Goal: Information Seeking & Learning: Understand process/instructions

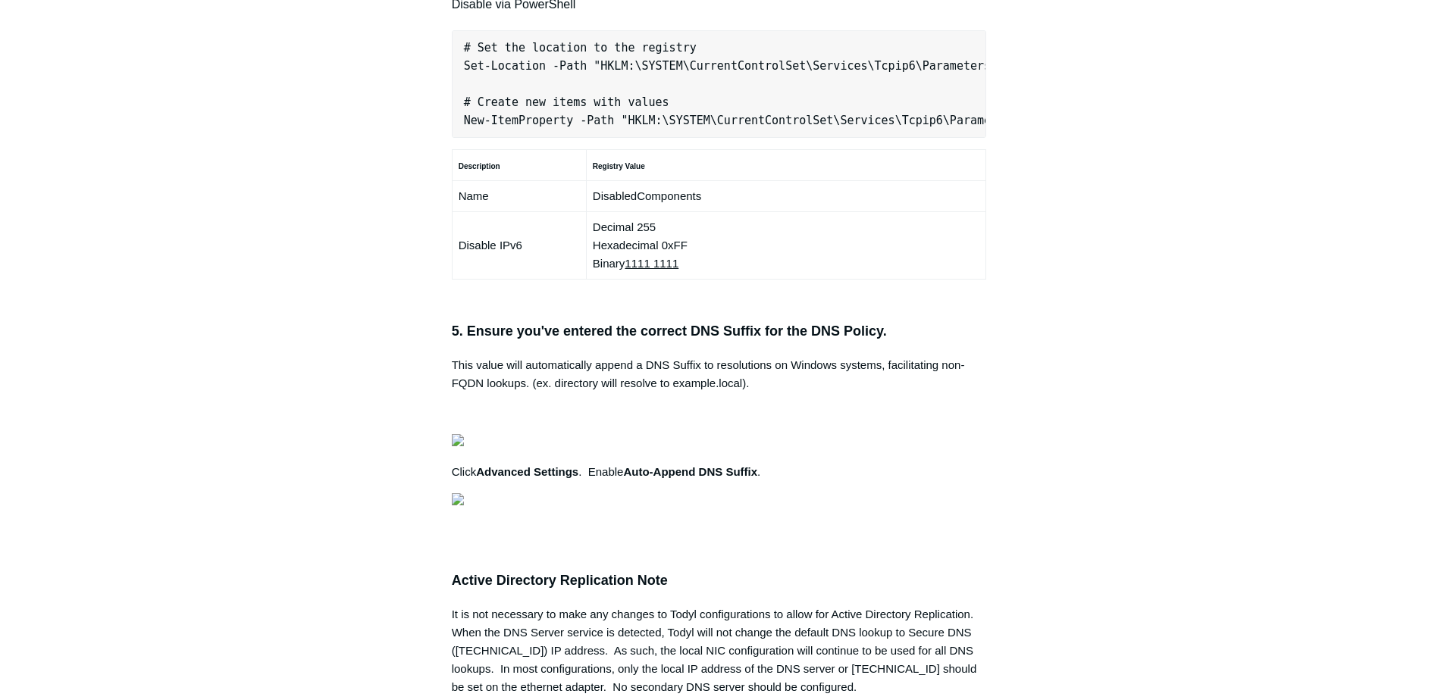
scroll to position [1061, 0]
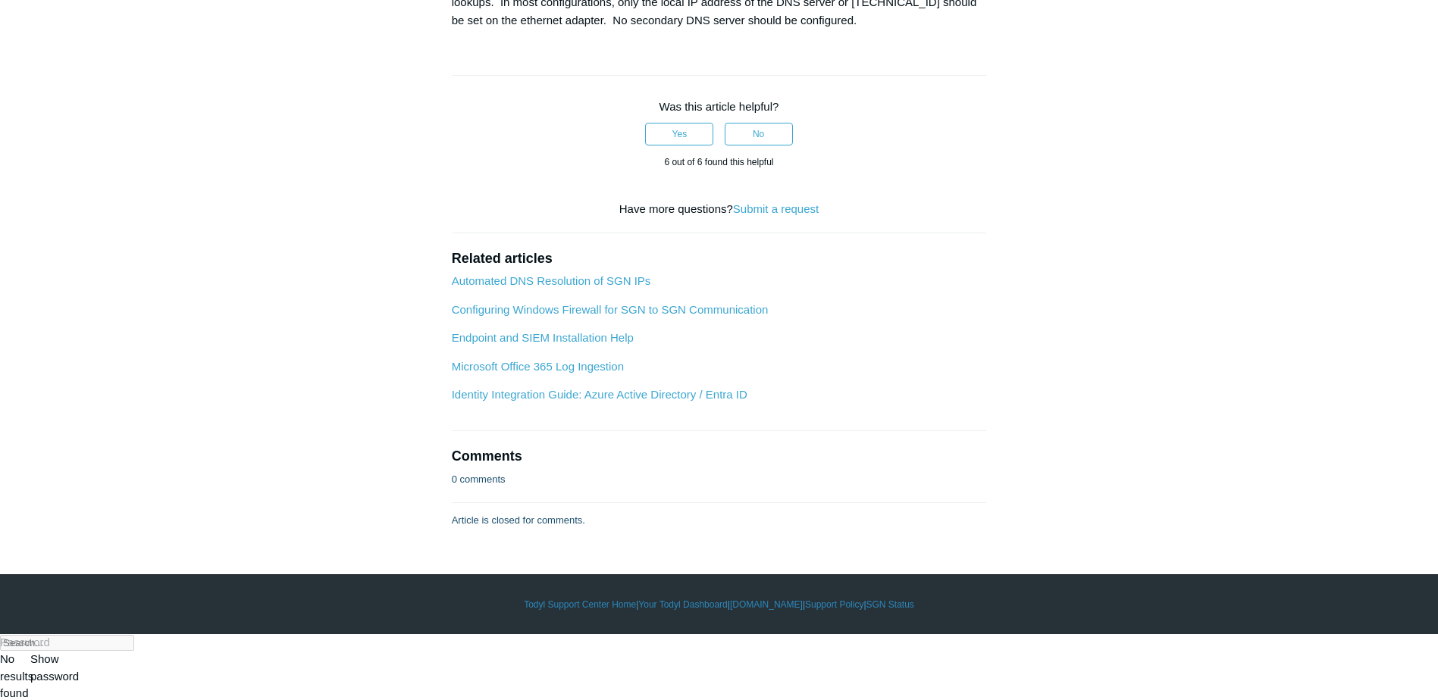
scroll to position [1718, 0]
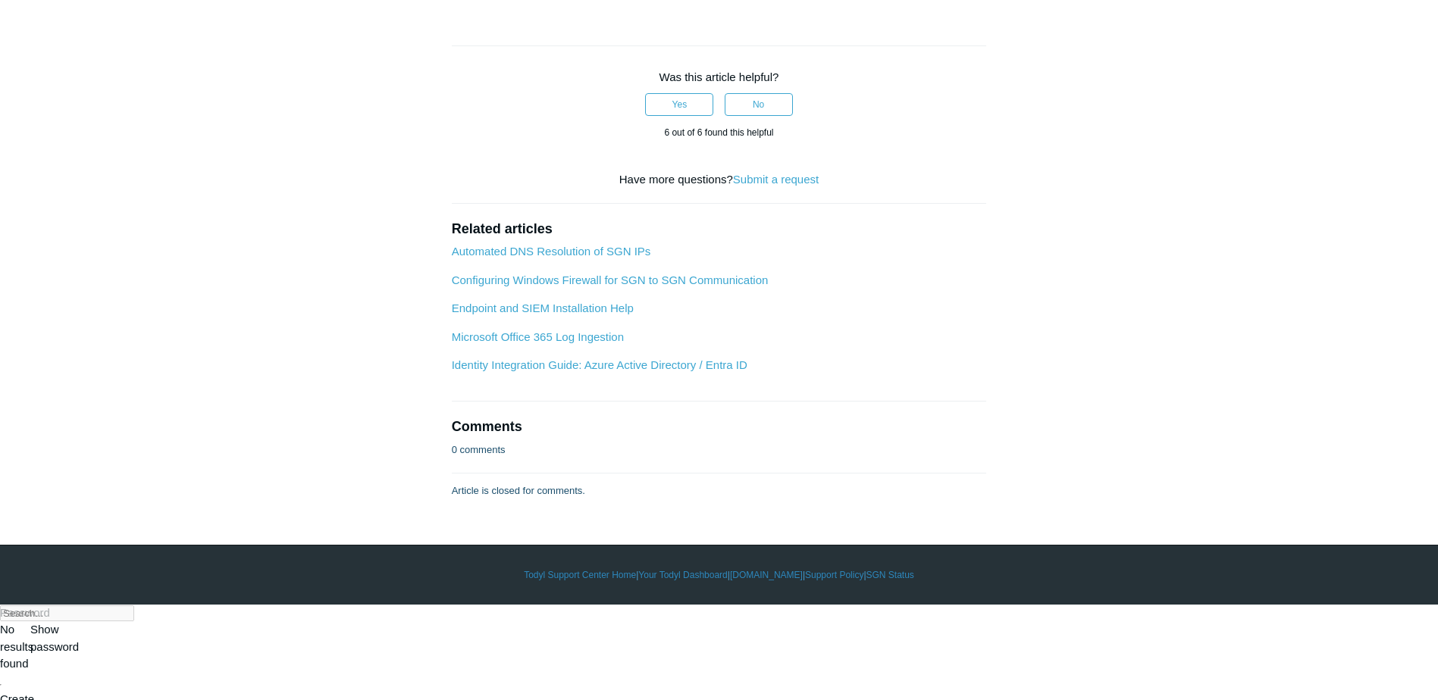
drag, startPoint x: 834, startPoint y: 376, endPoint x: 468, endPoint y: 330, distance: 368.9
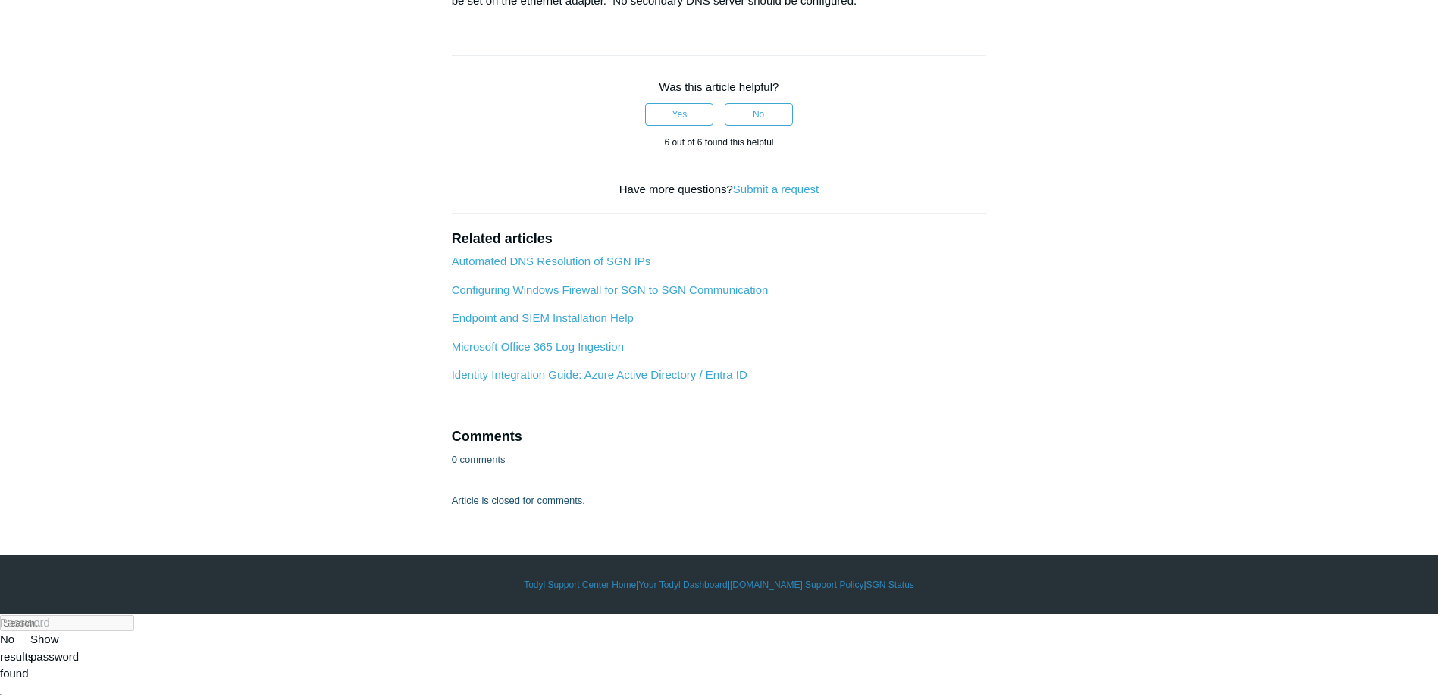
scroll to position [1667, 0]
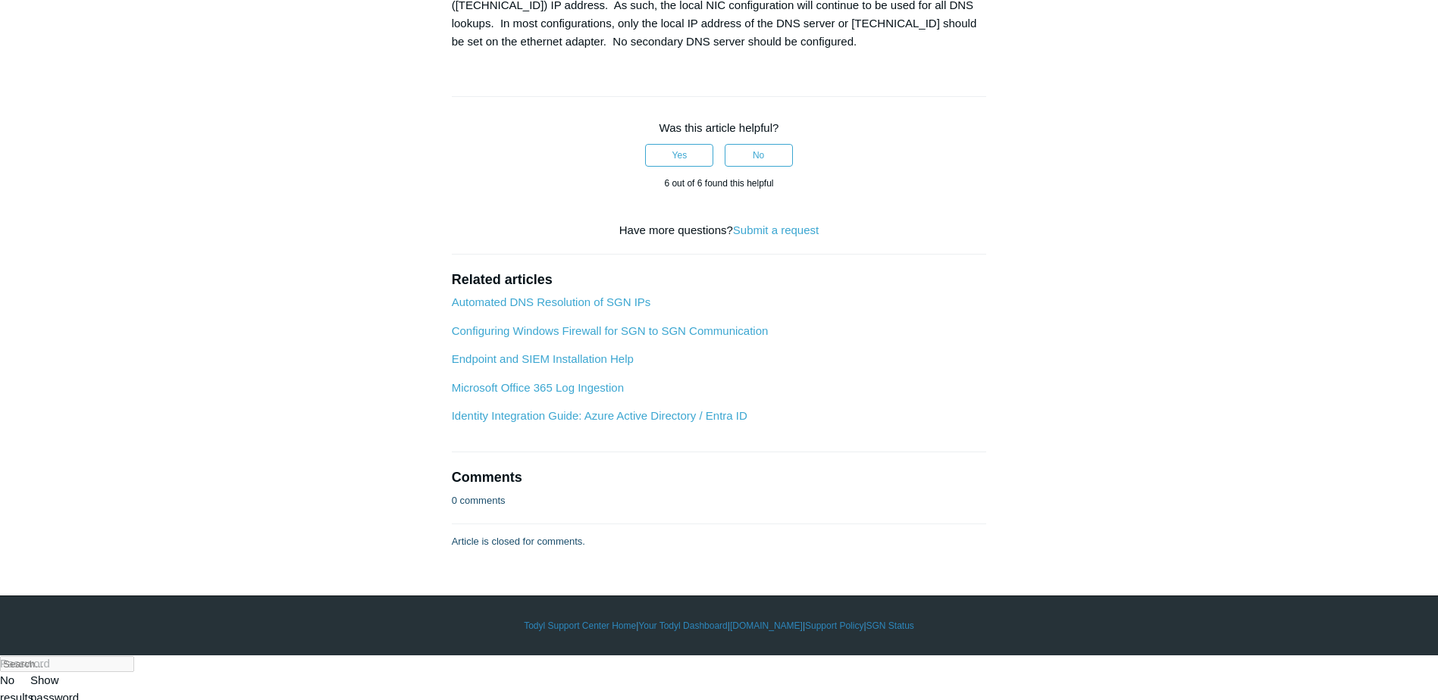
drag, startPoint x: 731, startPoint y: 293, endPoint x: 545, endPoint y: 23, distance: 327.9
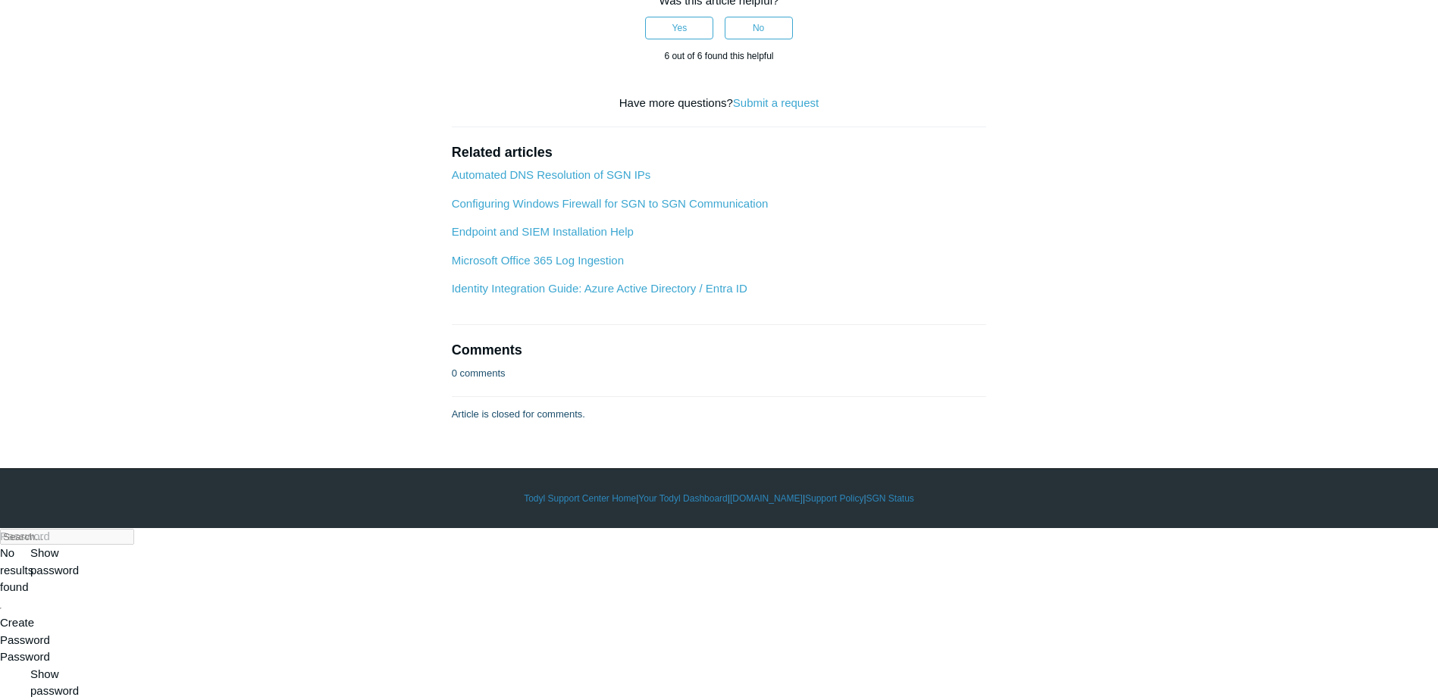
scroll to position [2324, 0]
